Goal: Navigation & Orientation: Find specific page/section

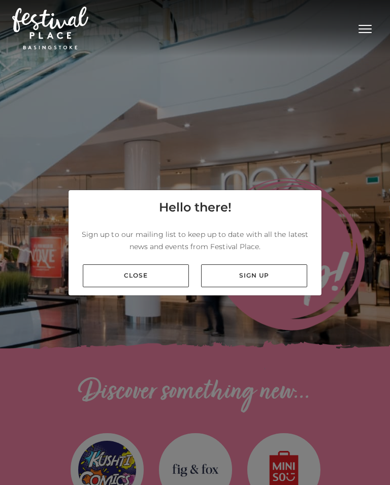
click at [130, 287] on link "Close" at bounding box center [136, 275] width 106 height 23
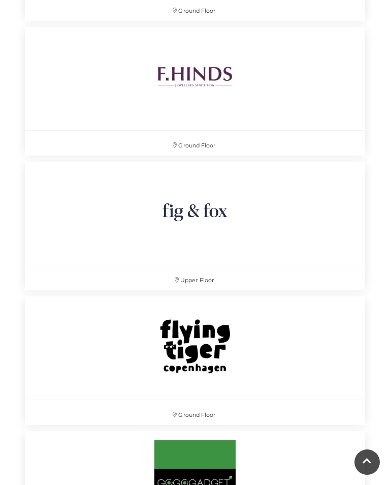
scroll to position [4286, 0]
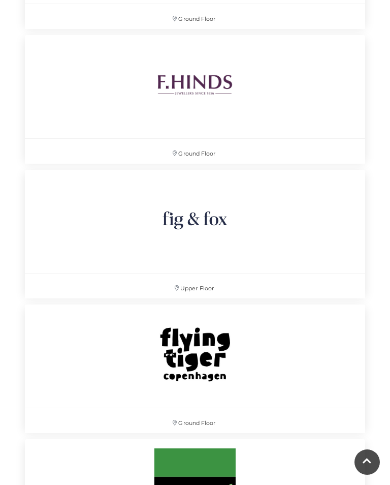
click at [219, 223] on img at bounding box center [195, 219] width 107 height 107
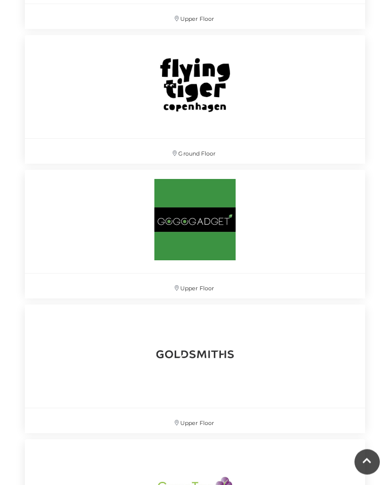
scroll to position [4557, 0]
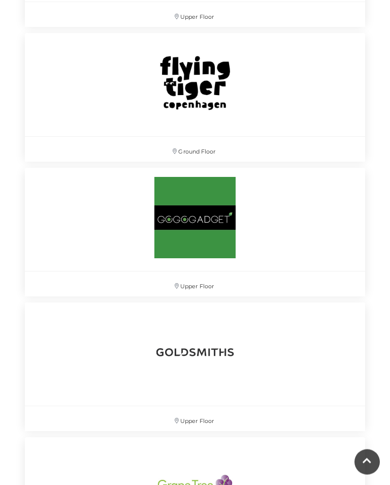
click at [182, 237] on img at bounding box center [195, 218] width 107 height 107
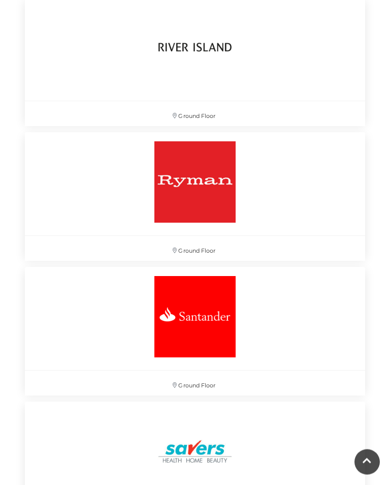
scroll to position [10787, 0]
click at [181, 193] on img at bounding box center [195, 182] width 107 height 107
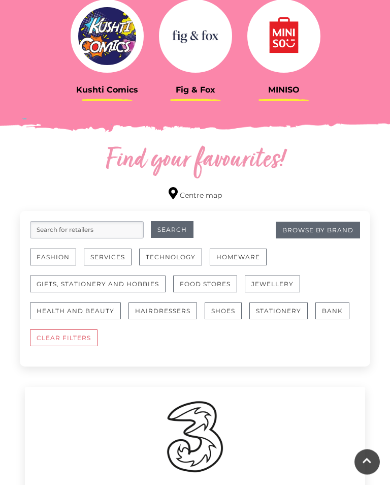
scroll to position [0, 0]
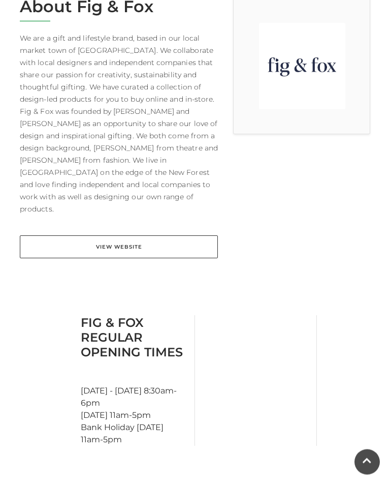
scroll to position [296, 0]
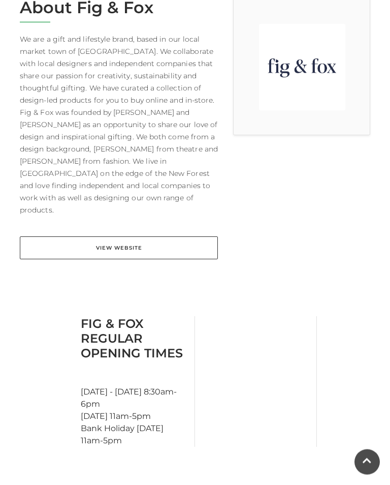
click at [96, 237] on link "View Website" at bounding box center [119, 248] width 198 height 23
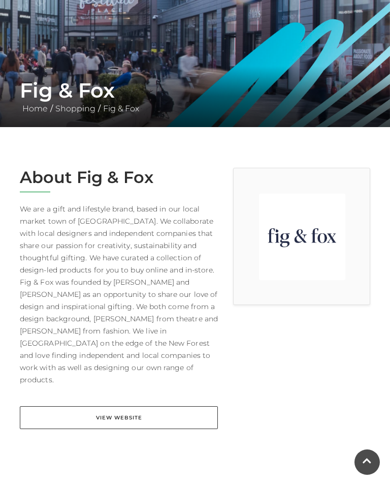
scroll to position [0, 0]
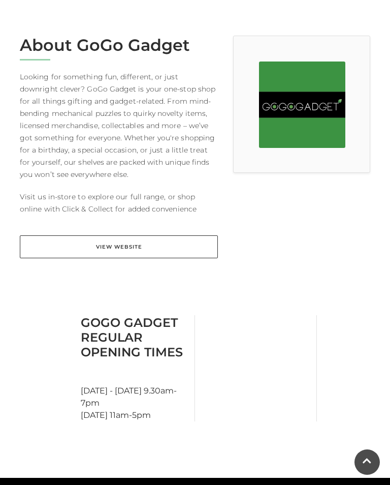
scroll to position [259, 0]
click at [95, 240] on link "View Website" at bounding box center [119, 247] width 198 height 23
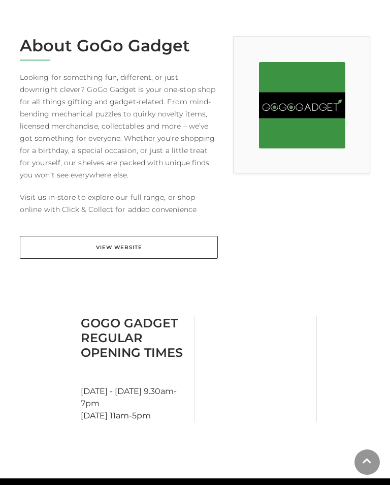
scroll to position [0, 0]
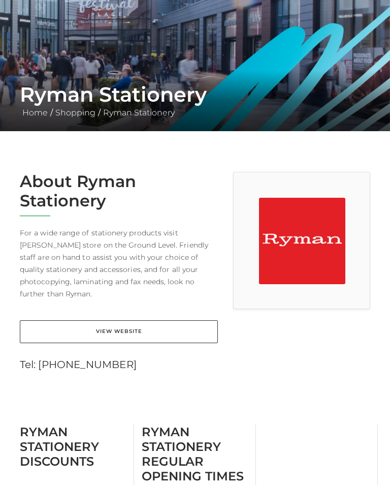
scroll to position [126, 0]
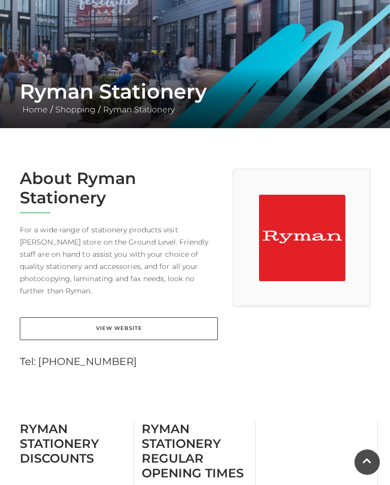
click at [103, 317] on link "View Website" at bounding box center [119, 328] width 198 height 23
